Goal: Task Accomplishment & Management: Complete application form

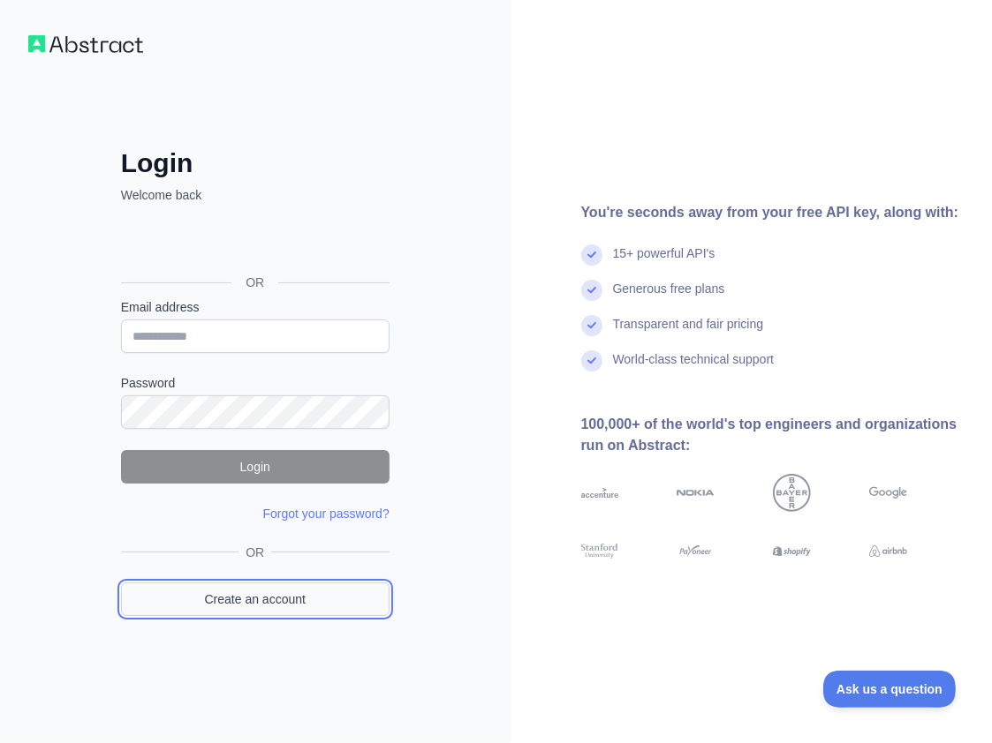
click at [268, 597] on link "Create an account" at bounding box center [255, 600] width 268 height 34
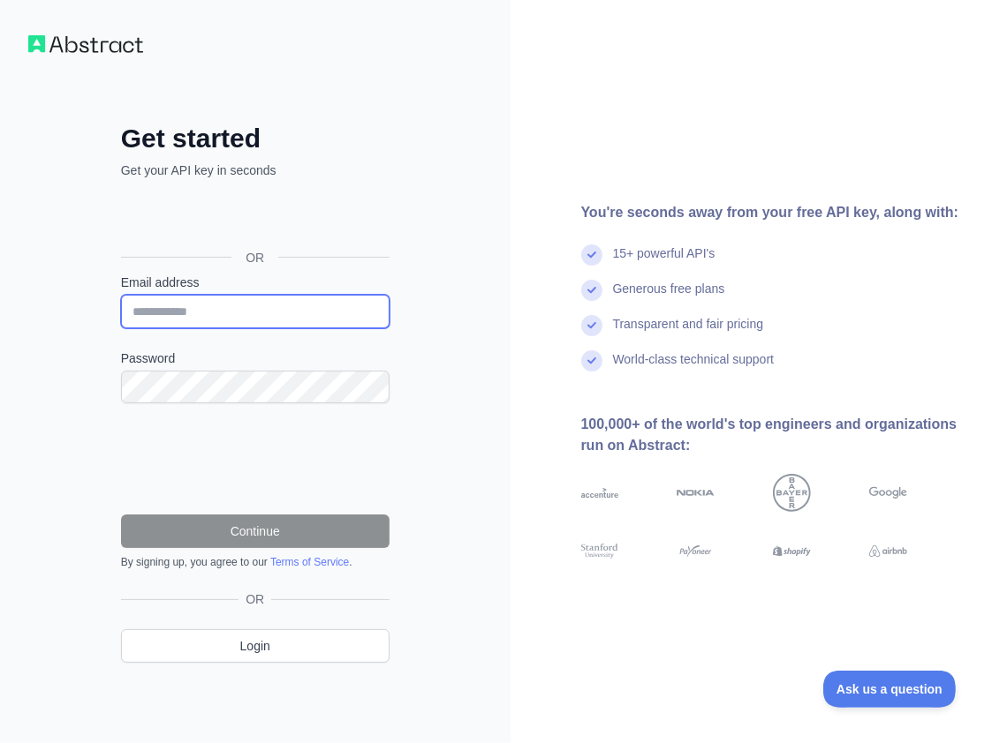
click at [220, 313] on input "Email address" at bounding box center [255, 312] width 268 height 34
paste input "**********"
type input "**********"
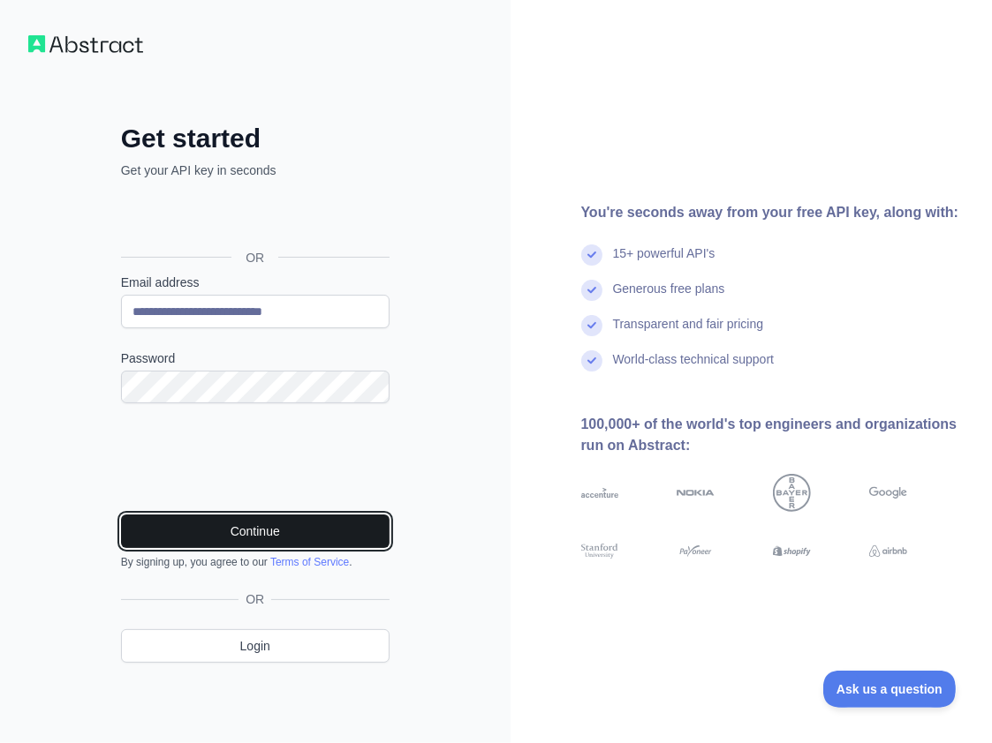
click at [259, 532] on button "Continue" at bounding box center [255, 532] width 268 height 34
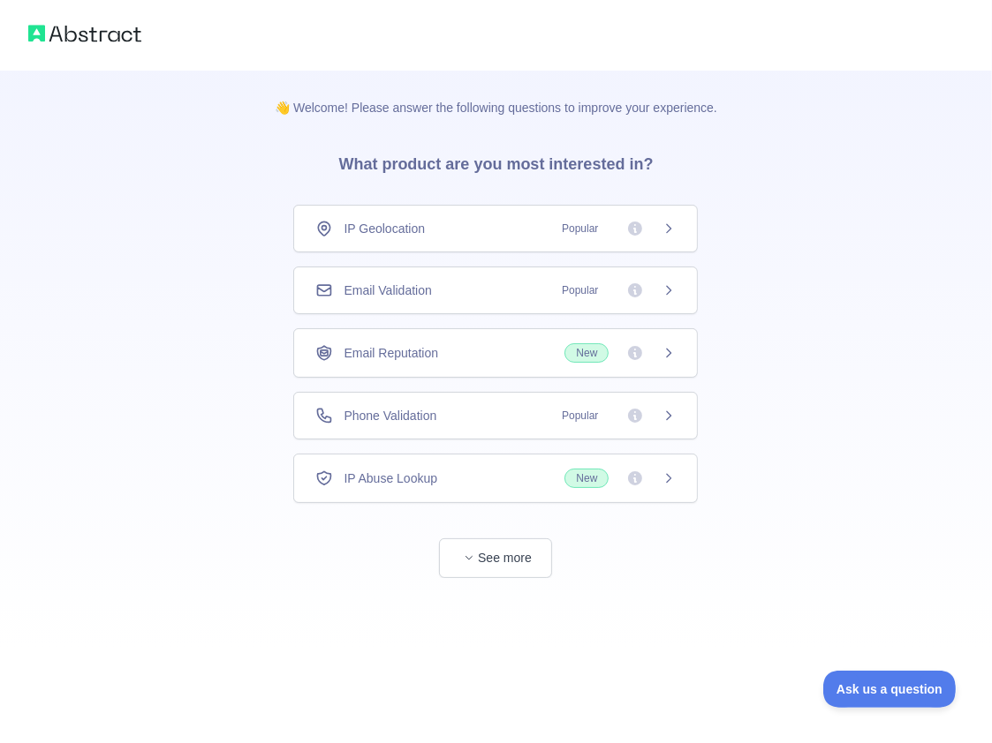
click at [458, 294] on div "Email Validation Popular" at bounding box center [495, 291] width 360 height 18
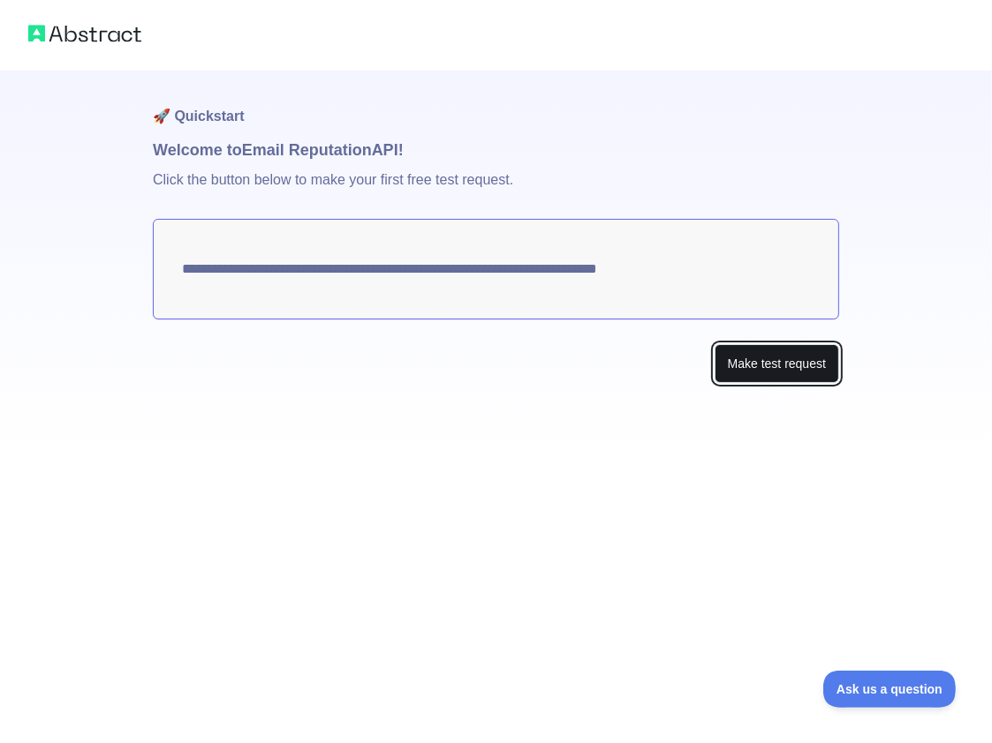
click at [806, 378] on button "Make test request" at bounding box center [776, 364] width 125 height 40
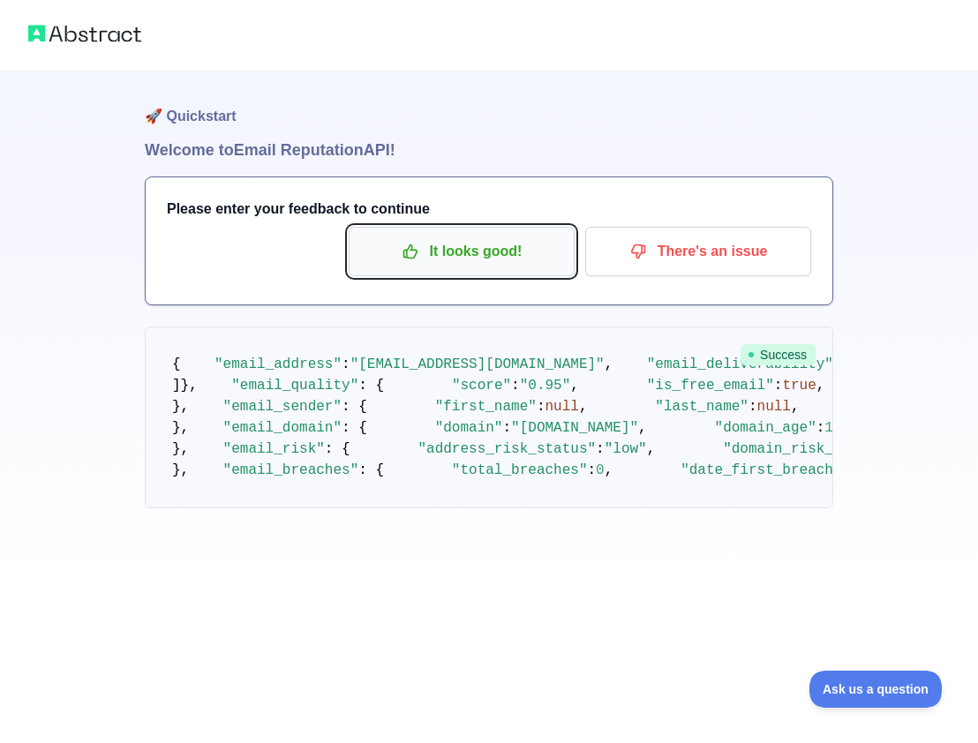
click at [523, 267] on button "It looks good!" at bounding box center [462, 251] width 226 height 49
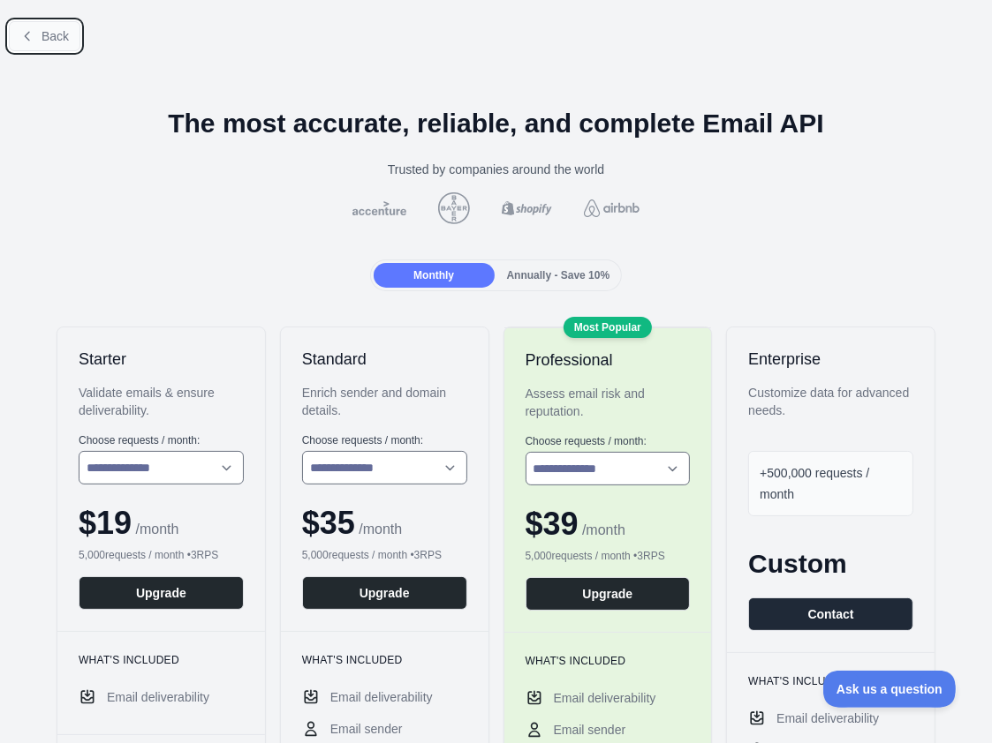
click at [63, 46] on button "Back" at bounding box center [45, 36] width 72 height 30
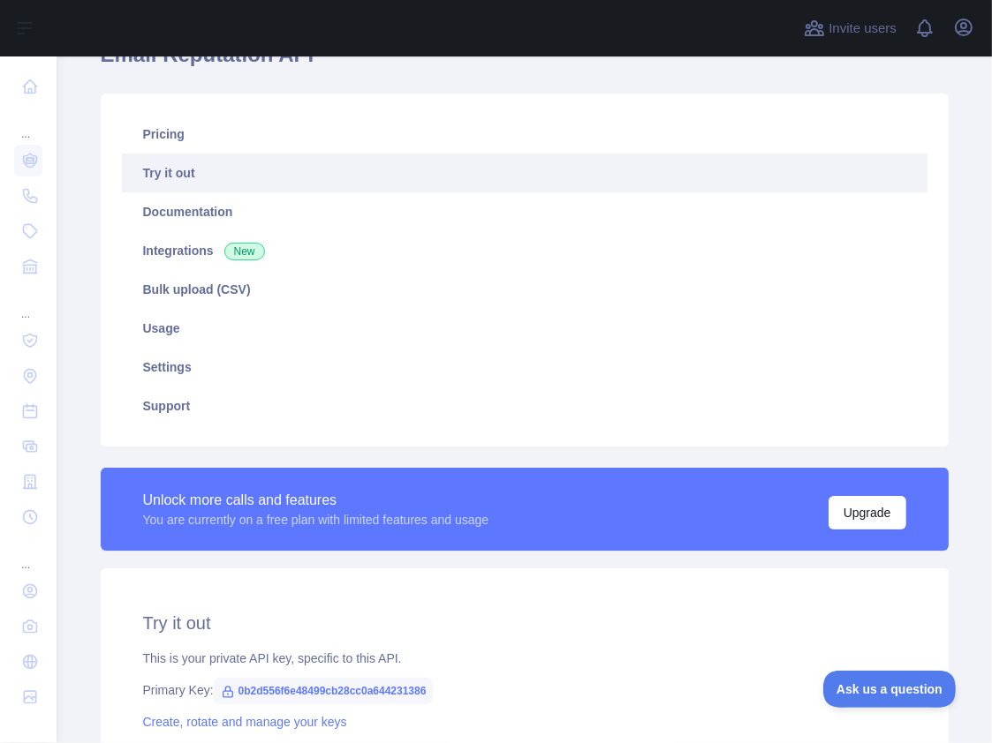
scroll to position [177, 0]
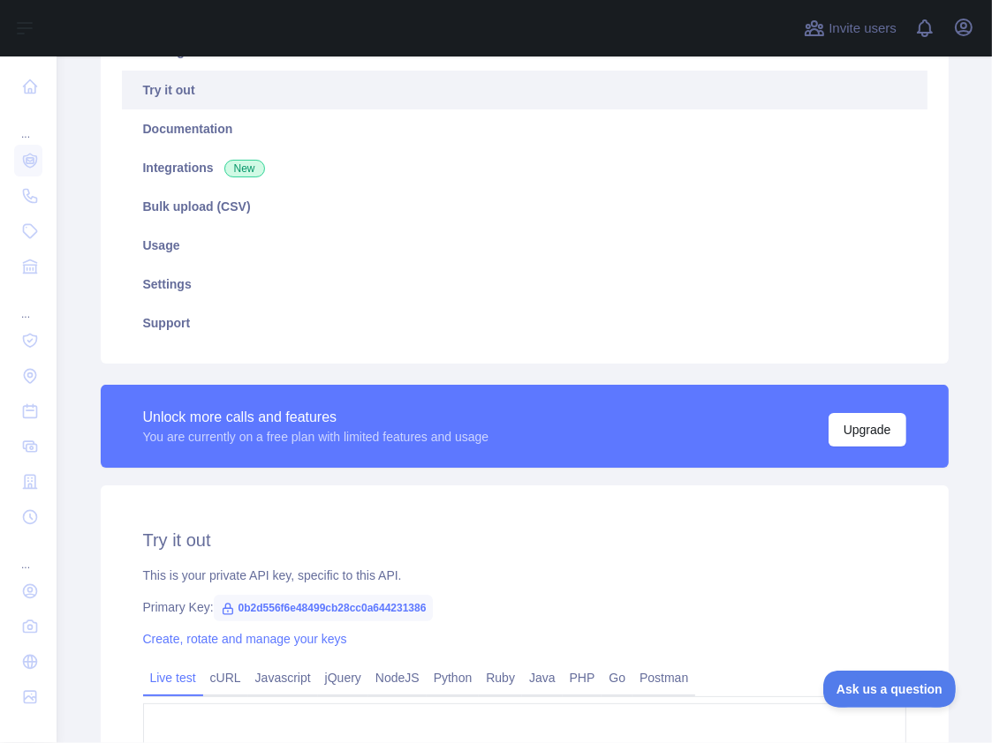
click at [384, 609] on span "0b2d556f6e48499cb28cc0a644231386" at bounding box center [324, 608] width 220 height 26
copy span "0b2d556f6e48499cb28cc0a644231386"
